Goal: Participate in discussion: Engage in conversation with other users on a specific topic

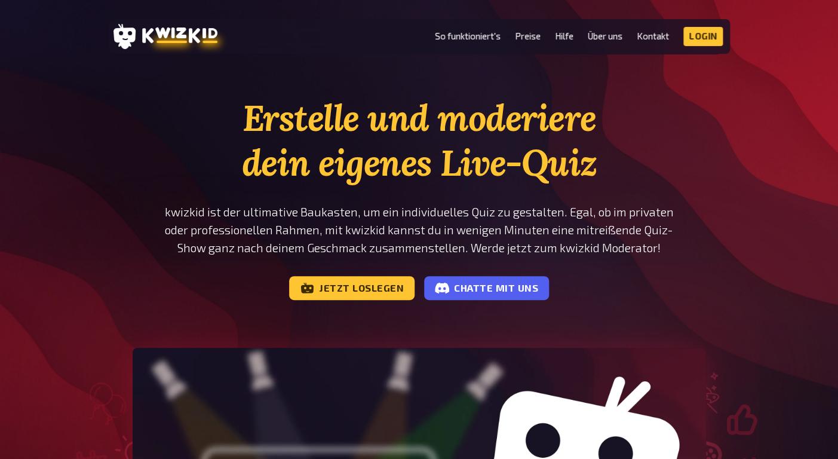
click at [706, 48] on header "MENU So funktioniert's Preise Hilfe Über uns Kontakt Impressum Login Discord In…" at bounding box center [420, 36] width 622 height 35
click at [702, 39] on link "Login" at bounding box center [703, 36] width 39 height 19
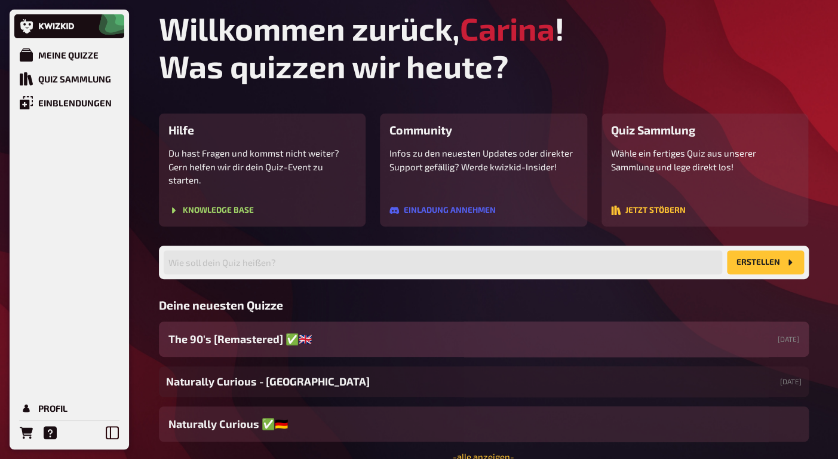
click at [296, 331] on span "The 90's [Remastered] ✅​🇬🇧" at bounding box center [240, 339] width 143 height 16
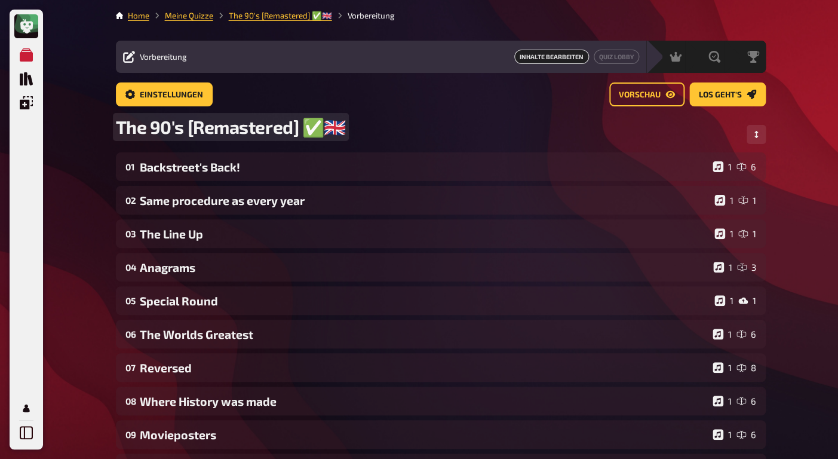
click at [335, 130] on span "The 90's [Remastered] ✅​🇬🇧" at bounding box center [231, 127] width 230 height 22
click at [323, 128] on span "The 90's [Remastered] ✅- The Social Hub" at bounding box center [285, 127] width 338 height 22
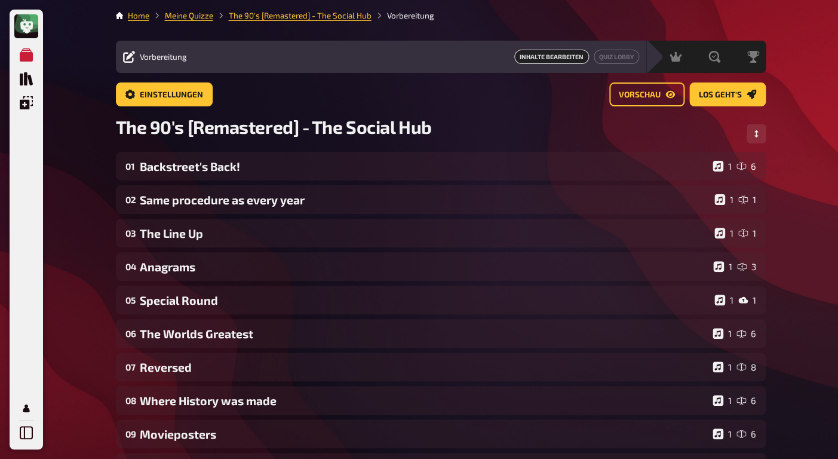
click at [508, 127] on div "The 90's [Remastered] - The Social Hub" at bounding box center [441, 134] width 650 height 36
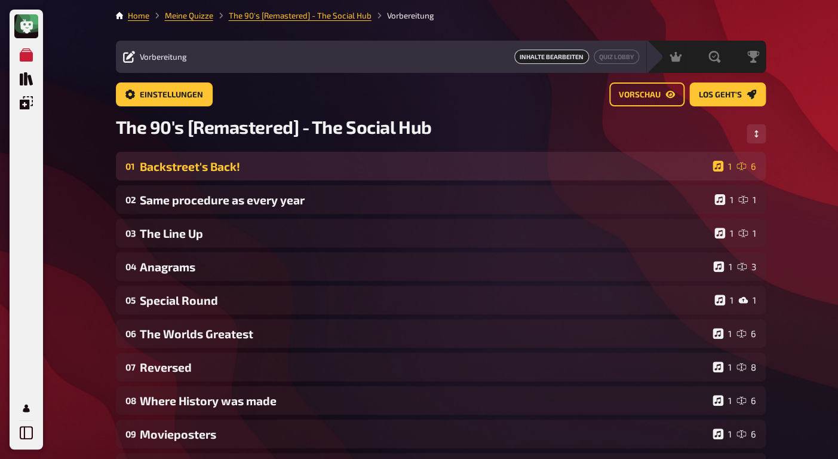
click at [233, 169] on div "Backstreet's Back!" at bounding box center [424, 167] width 568 height 14
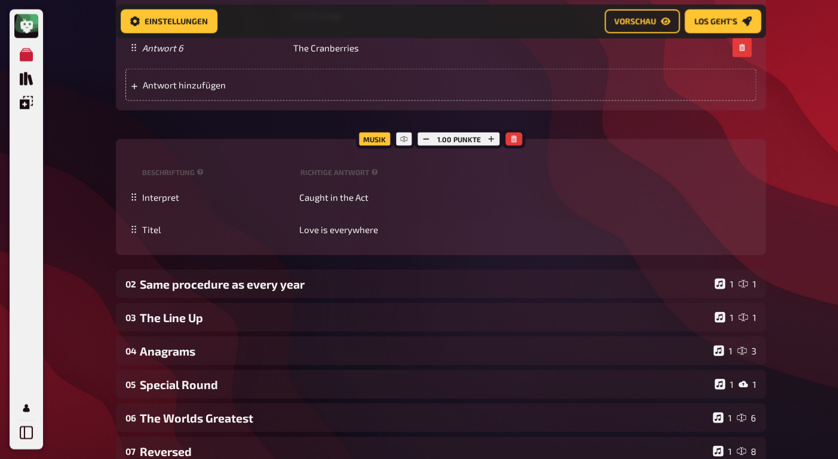
scroll to position [839, 0]
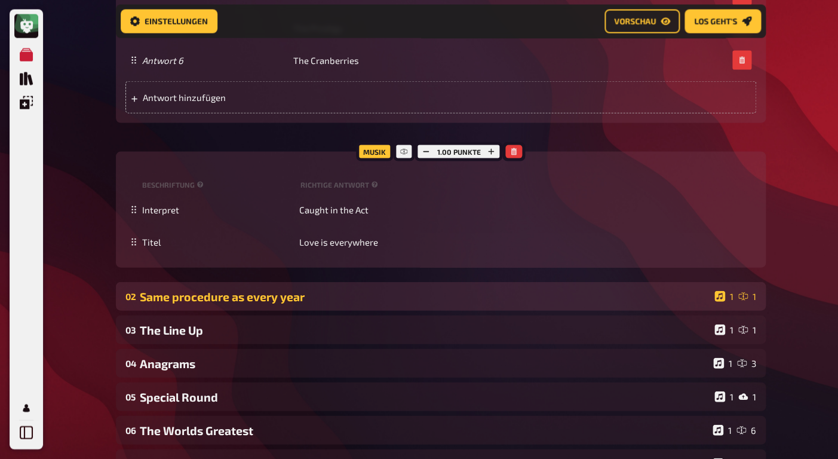
click at [291, 299] on div "Same procedure as every year" at bounding box center [425, 297] width 570 height 14
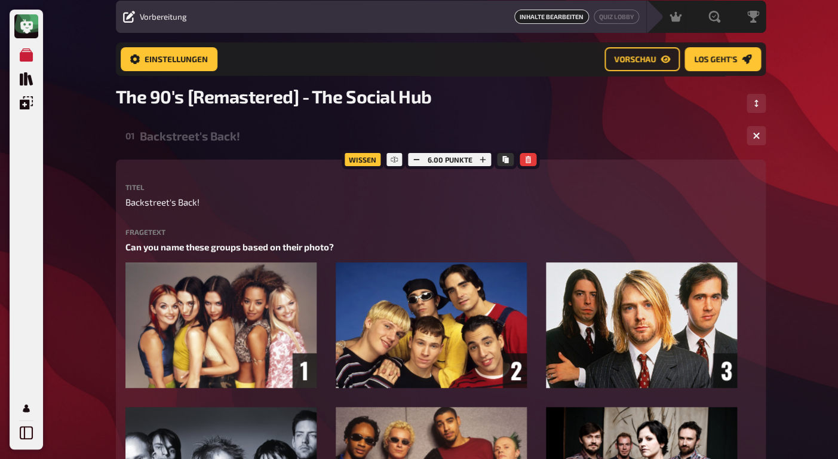
scroll to position [0, 0]
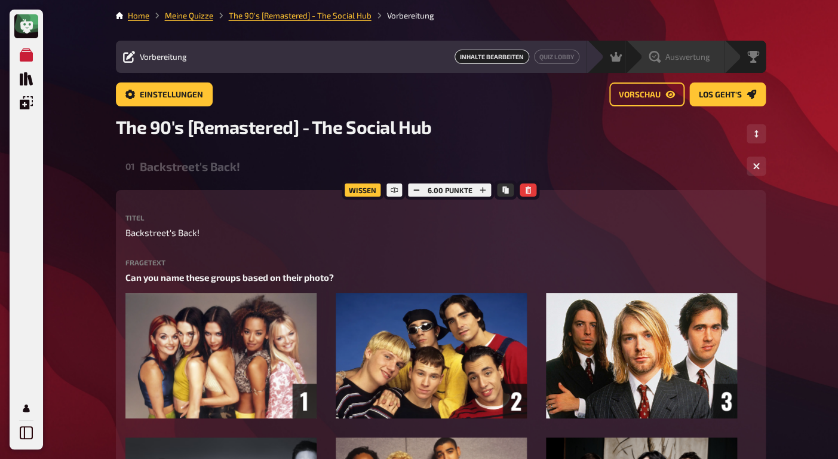
click at [705, 55] on span "Auswertung" at bounding box center [688, 57] width 45 height 10
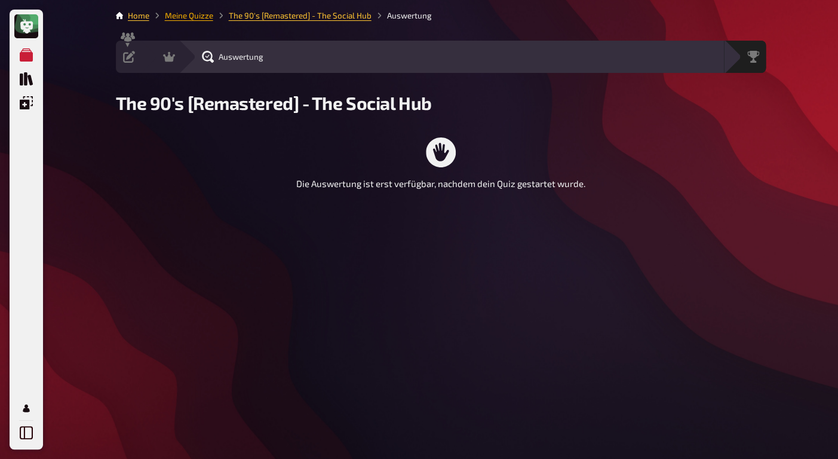
click at [185, 16] on link "Meine Quizze" at bounding box center [189, 16] width 48 height 10
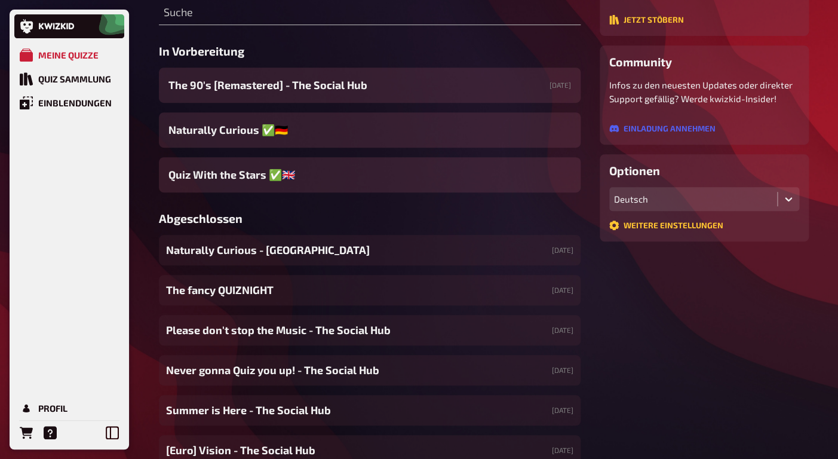
scroll to position [172, 0]
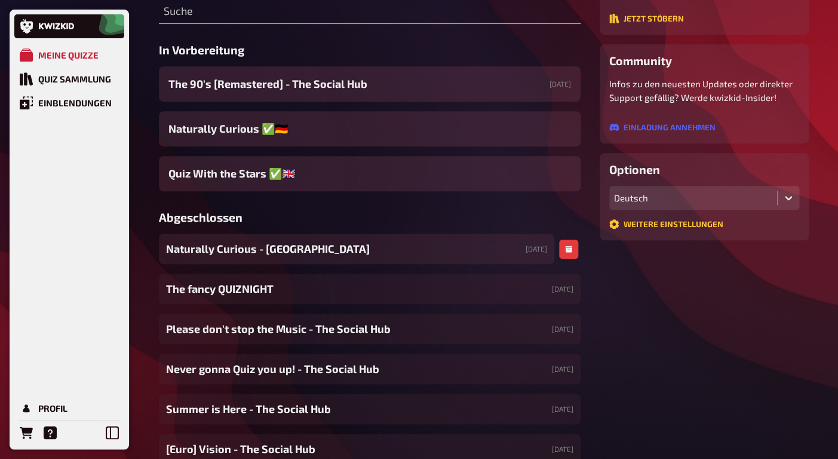
click at [296, 256] on span "Naturally Curious - [GEOGRAPHIC_DATA]" at bounding box center [268, 249] width 204 height 16
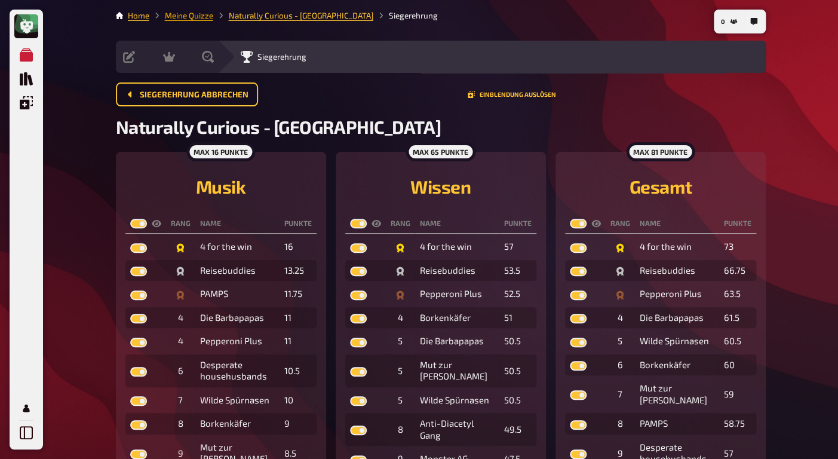
click at [195, 17] on link "Meine Quizze" at bounding box center [189, 16] width 48 height 10
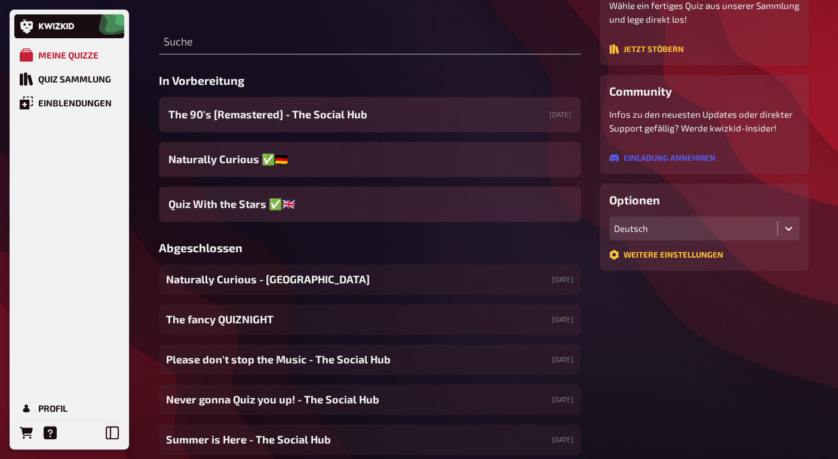
scroll to position [143, 0]
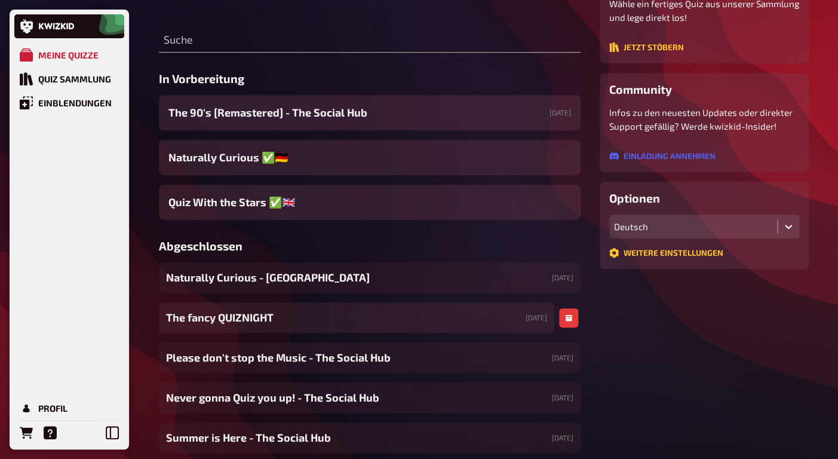
click at [242, 308] on div "The fancy QUIZNIGHT [DATE]" at bounding box center [357, 317] width 396 height 30
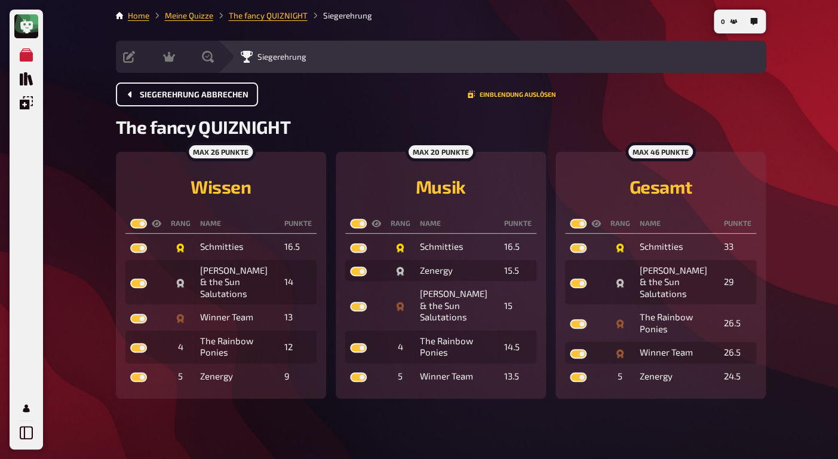
click at [224, 100] on button "Siegerehrung abbrechen" at bounding box center [187, 94] width 142 height 24
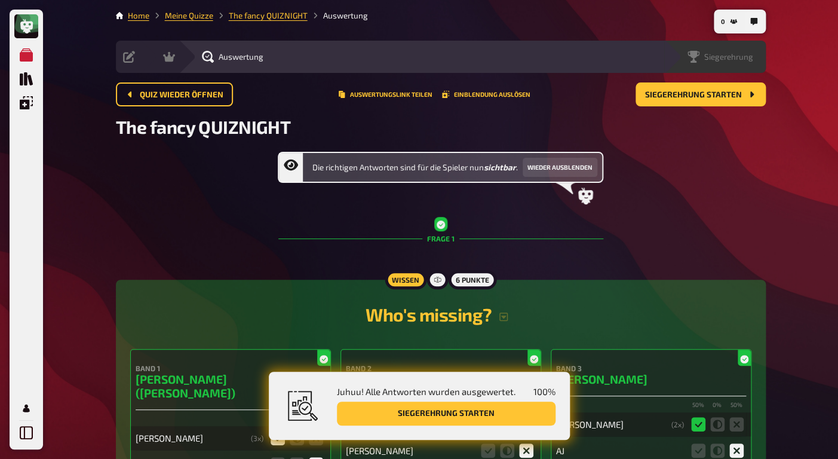
click at [734, 57] on span "Siegerehrung" at bounding box center [729, 57] width 49 height 10
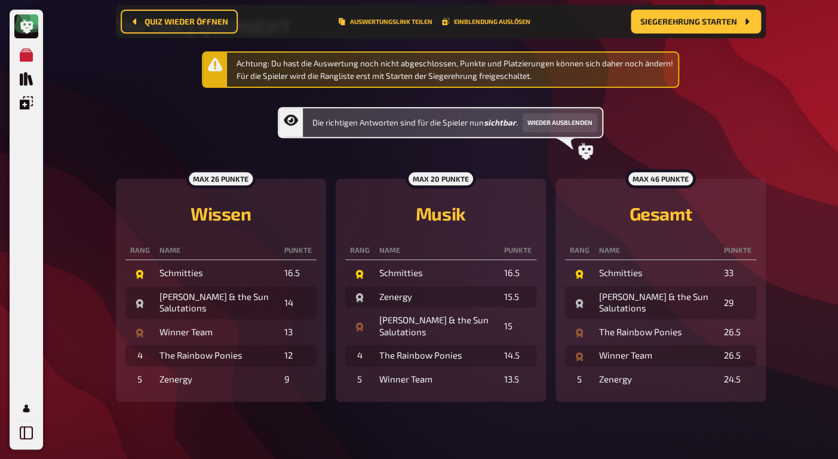
scroll to position [111, 0]
click at [435, 267] on div "Schmitties" at bounding box center [436, 273] width 115 height 12
click at [511, 265] on td "16.5" at bounding box center [518, 273] width 37 height 22
click at [393, 274] on div "Schmitties" at bounding box center [436, 273] width 115 height 12
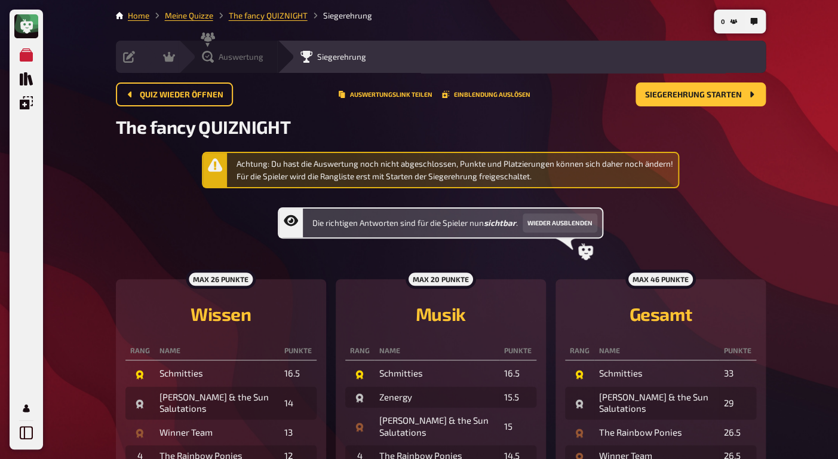
click at [200, 55] on div "Auswertung" at bounding box center [236, 57] width 82 height 12
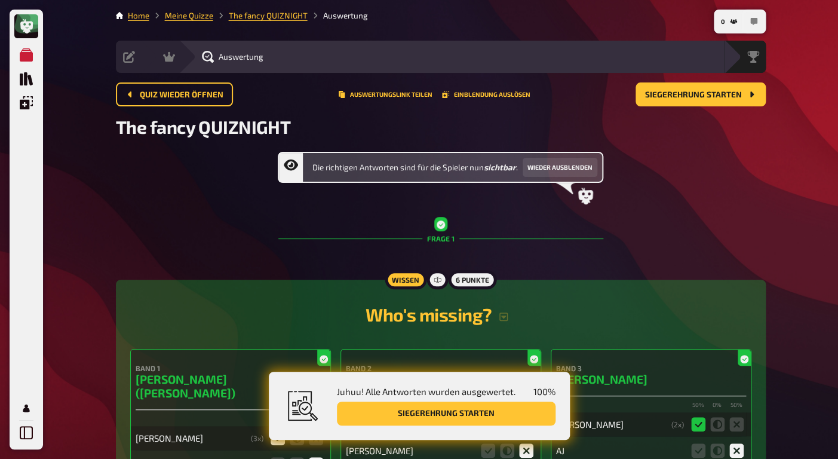
click at [752, 18] on button "button" at bounding box center [754, 21] width 19 height 19
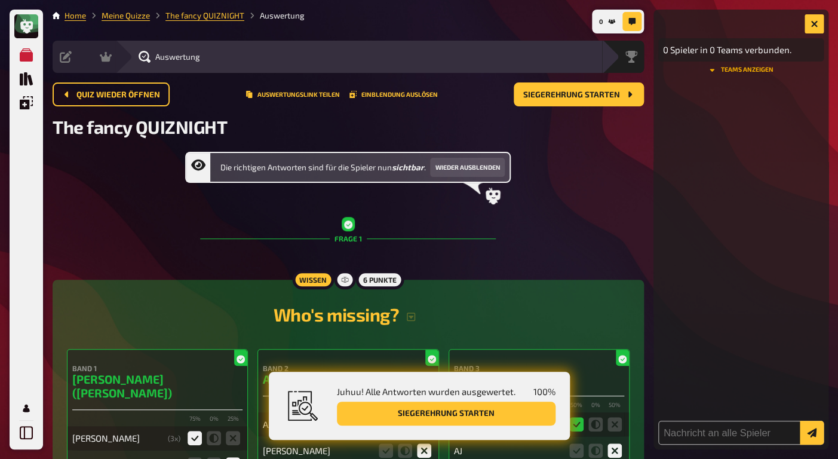
click at [752, 68] on button "Teams anzeigen" at bounding box center [742, 69] width 166 height 7
click at [813, 27] on icon "button" at bounding box center [814, 23] width 7 height 7
